Goal: Task Accomplishment & Management: Use online tool/utility

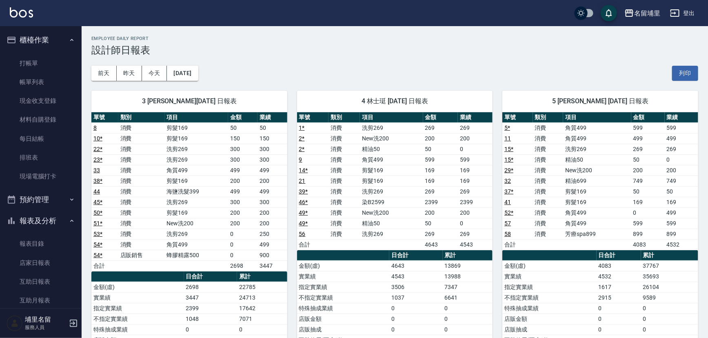
click at [310, 134] on td "2 *" at bounding box center [312, 138] width 31 height 11
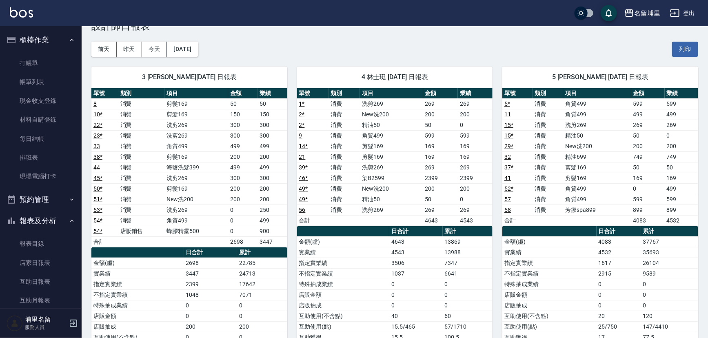
scroll to position [37, 0]
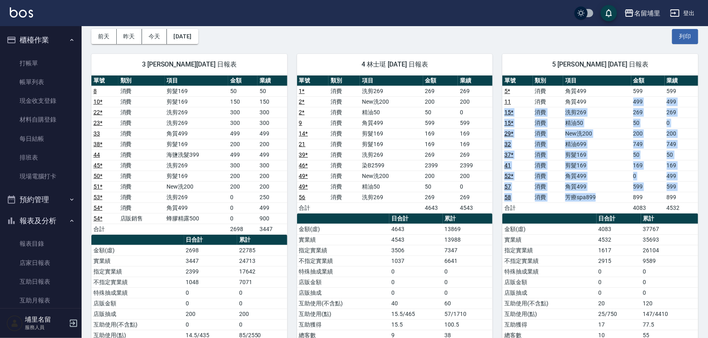
drag, startPoint x: 590, startPoint y: 96, endPoint x: 606, endPoint y: 198, distance: 103.1
click at [606, 198] on tbody "5 * 消費 角質499 599 599 11 消費 角質499 499 499 15 * 消費 洗剪269 269 269 15 * 消費 精油50 50 …" at bounding box center [600, 149] width 196 height 127
click at [606, 198] on td "芳療spa899" at bounding box center [597, 197] width 68 height 11
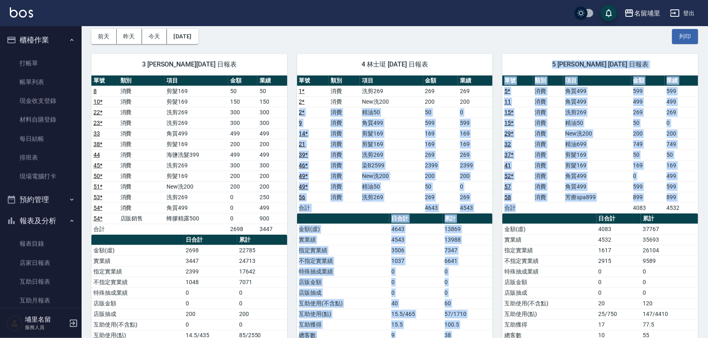
drag, startPoint x: 606, startPoint y: 202, endPoint x: 491, endPoint y: 99, distance: 154.8
click at [491, 99] on td "200" at bounding box center [475, 101] width 35 height 11
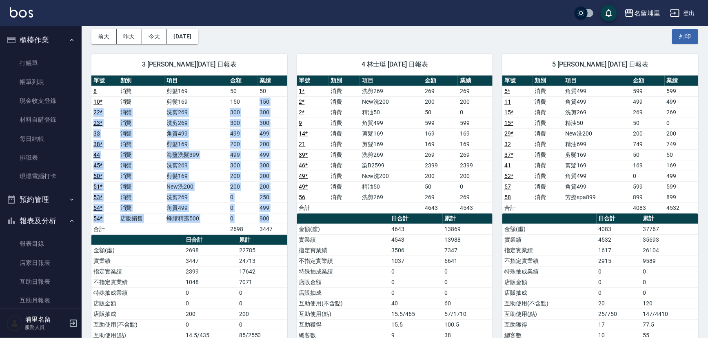
drag, startPoint x: 253, startPoint y: 99, endPoint x: 281, endPoint y: 219, distance: 124.1
click at [281, 219] on tbody "8 消費 剪髮169 50 50 10 * 消費 剪髮169 150 150 22 * 消費 洗剪269 300 300 23 * 消費 洗剪269 300 …" at bounding box center [189, 160] width 196 height 148
click at [281, 219] on td "900" at bounding box center [271, 218] width 29 height 11
click at [302, 157] on link "39 *" at bounding box center [303, 154] width 9 height 7
click at [56, 98] on link "現金收支登錄" at bounding box center [40, 100] width 75 height 19
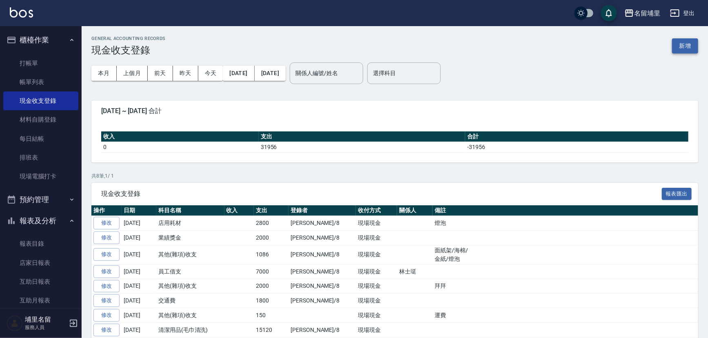
click at [692, 44] on button "新增" at bounding box center [685, 45] width 26 height 15
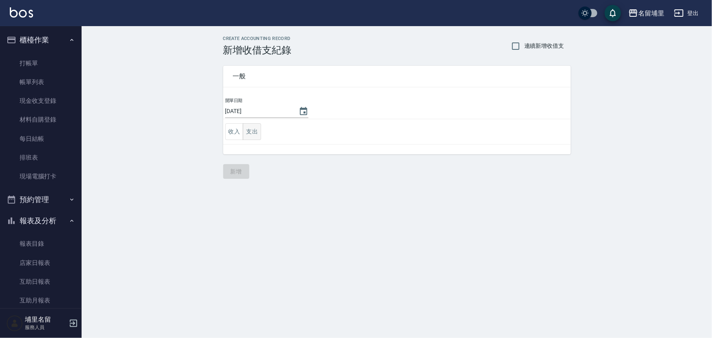
click at [249, 133] on button "支出" at bounding box center [252, 131] width 18 height 17
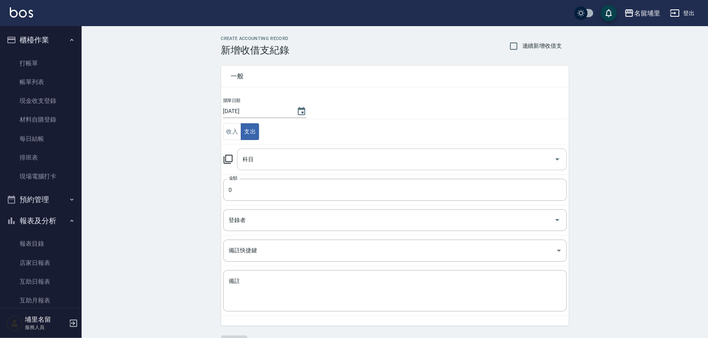
click at [325, 163] on input "科目" at bounding box center [396, 159] width 310 height 14
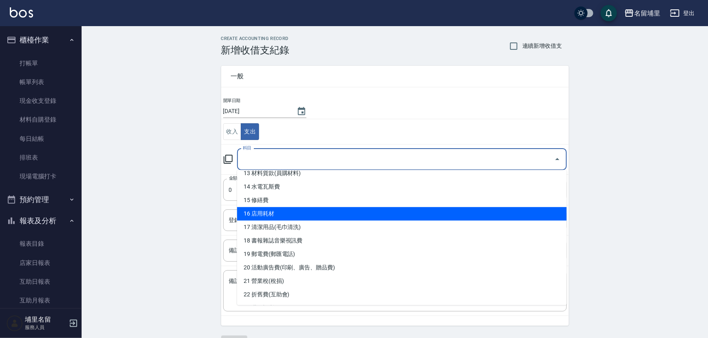
scroll to position [222, 0]
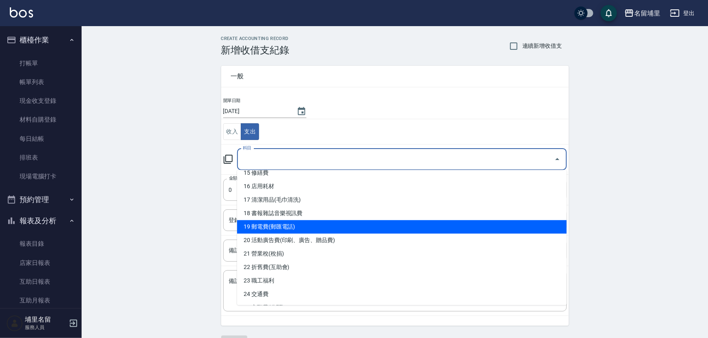
click at [328, 227] on li "19 郵電費(郵匯電話)" at bounding box center [402, 226] width 330 height 13
type input "19 郵電費(郵匯電話)"
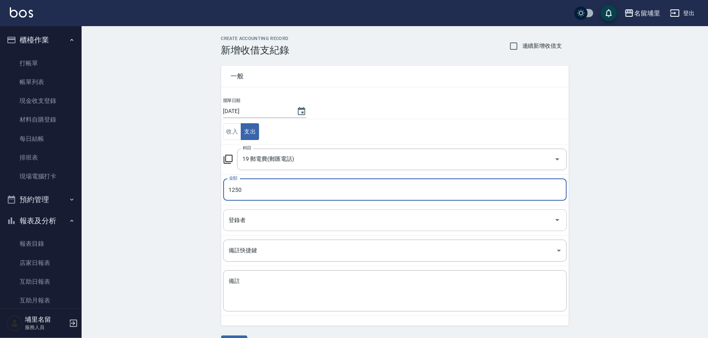
click at [333, 228] on div "登錄者" at bounding box center [394, 220] width 343 height 22
type input "1250"
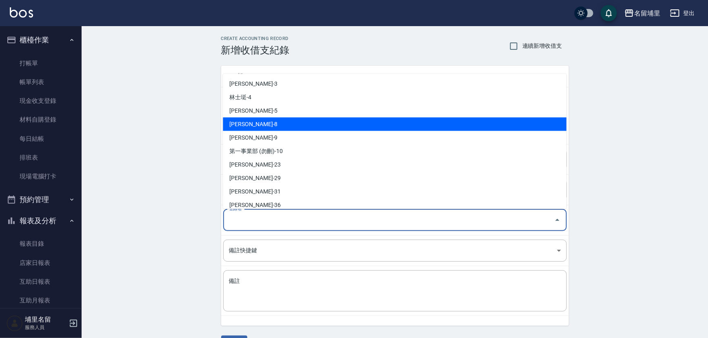
drag, startPoint x: 285, startPoint y: 122, endPoint x: 277, endPoint y: 268, distance: 145.4
click at [285, 122] on li "黃偉傑-8" at bounding box center [394, 123] width 343 height 13
type input "黃偉傑-8"
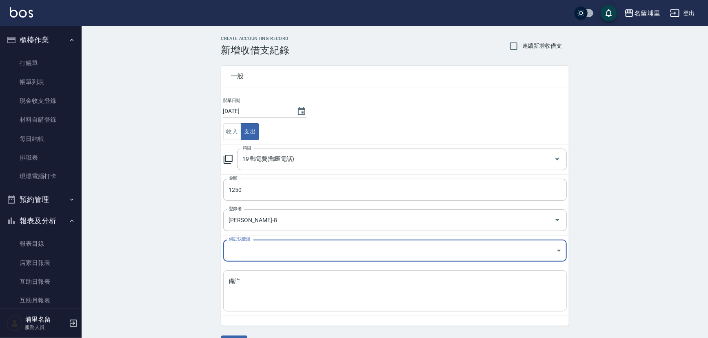
drag, startPoint x: 271, startPoint y: 302, endPoint x: 271, endPoint y: 296, distance: 6.1
click at [271, 299] on textarea "備註" at bounding box center [395, 291] width 332 height 28
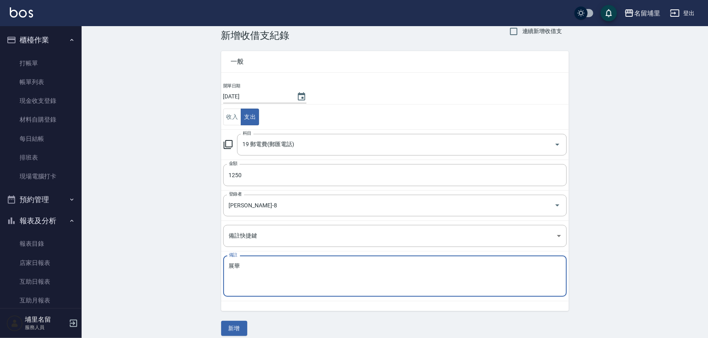
scroll to position [22, 0]
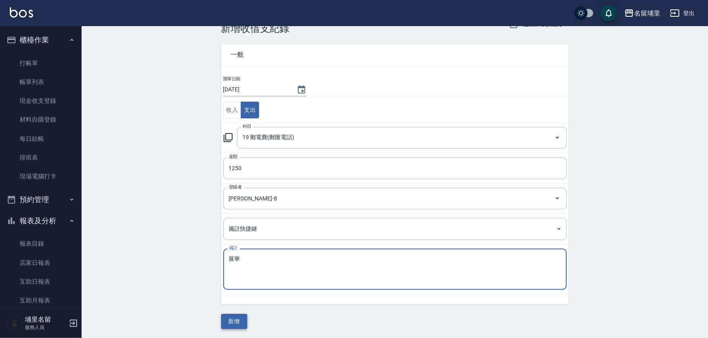
type textarea "展華"
click at [239, 322] on button "新增" at bounding box center [234, 321] width 26 height 15
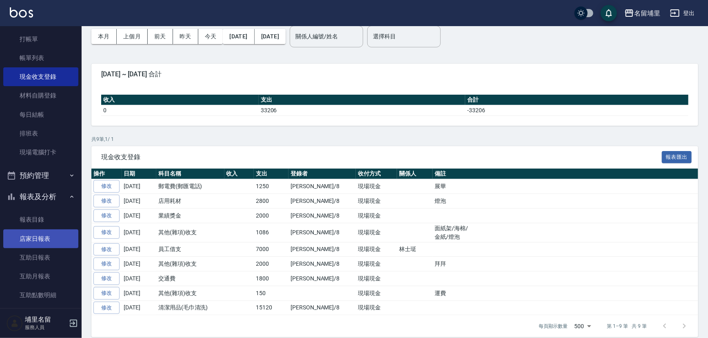
scroll to position [37, 0]
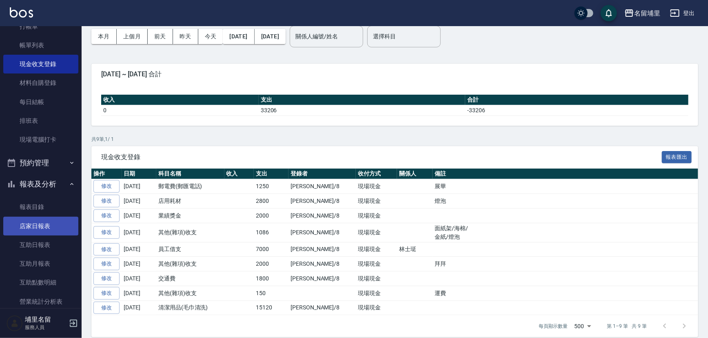
drag, startPoint x: 37, startPoint y: 223, endPoint x: 61, endPoint y: 216, distance: 24.9
click at [37, 222] on link "店家日報表" at bounding box center [40, 226] width 75 height 19
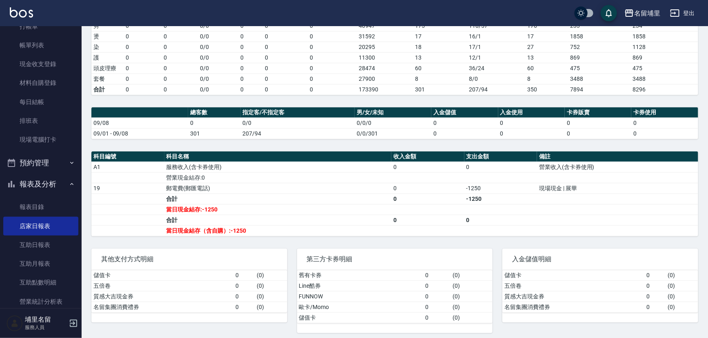
scroll to position [147, 0]
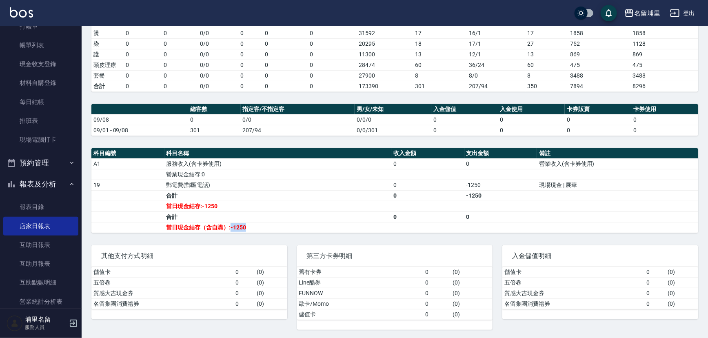
drag, startPoint x: 230, startPoint y: 228, endPoint x: 263, endPoint y: 225, distance: 33.2
click at [263, 225] on td "當日現金結存（含自購）:-1250" at bounding box center [277, 227] width 227 height 11
click at [326, 208] on td "當日現金結存:-1250" at bounding box center [277, 206] width 227 height 11
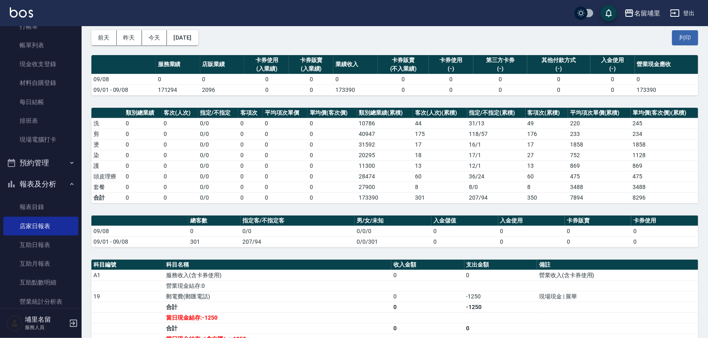
scroll to position [0, 0]
